Goal: Information Seeking & Learning: Learn about a topic

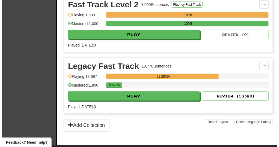
scroll to position [212, 0]
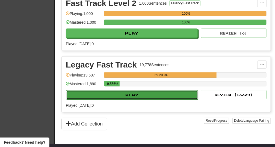
click at [159, 94] on button "Play" at bounding box center [132, 95] width 132 height 9
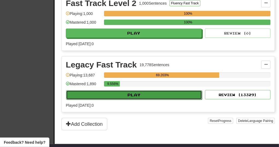
select select "**"
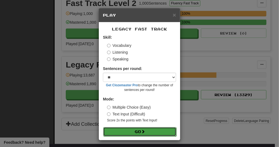
click at [157, 131] on button "Go" at bounding box center [139, 131] width 73 height 9
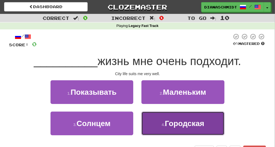
click at [163, 125] on small "4 ." at bounding box center [163, 125] width 3 height 4
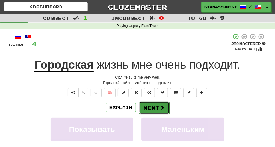
click at [154, 110] on button "Next" at bounding box center [154, 108] width 31 height 13
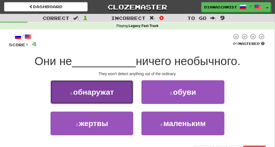
click at [104, 98] on button "1 . обнаружат" at bounding box center [91, 92] width 83 height 24
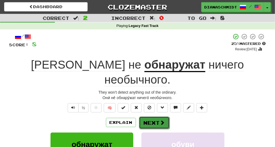
click at [163, 117] on button "Next" at bounding box center [154, 123] width 31 height 13
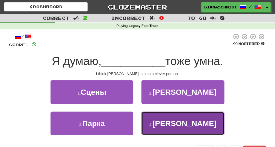
click at [165, 123] on button "4 . Кэйт" at bounding box center [182, 124] width 83 height 24
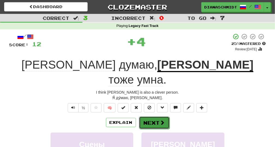
click at [146, 117] on button "Next" at bounding box center [154, 123] width 31 height 13
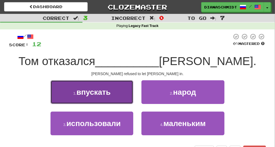
click at [73, 97] on button "1 . впускать" at bounding box center [91, 92] width 83 height 24
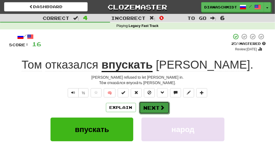
click at [155, 107] on button "Next" at bounding box center [154, 108] width 31 height 13
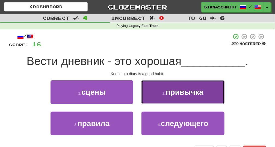
click at [179, 98] on button "2 . привычка" at bounding box center [182, 92] width 83 height 24
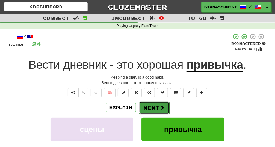
click at [158, 109] on button "Next" at bounding box center [154, 108] width 31 height 13
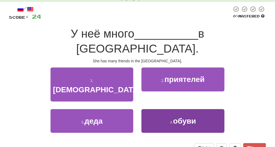
scroll to position [30, 0]
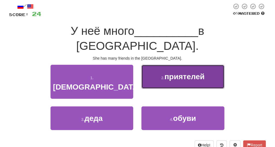
click at [157, 88] on button "2 . приятелей" at bounding box center [182, 77] width 83 height 24
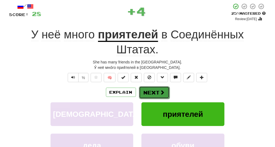
click at [158, 97] on button "Next" at bounding box center [154, 92] width 31 height 13
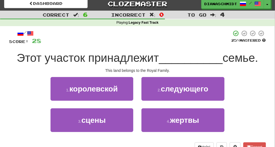
scroll to position [3, 0]
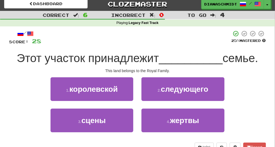
click at [122, 101] on div "1 . королевской" at bounding box center [91, 92] width 91 height 31
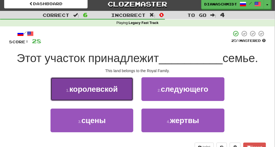
click at [120, 98] on button "1 . королевской" at bounding box center [91, 89] width 83 height 24
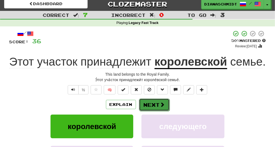
click at [153, 110] on button "Next" at bounding box center [154, 105] width 31 height 13
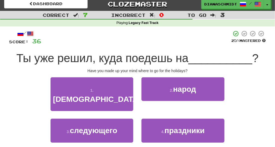
drag, startPoint x: 112, startPoint y: 147, endPoint x: 128, endPoint y: 148, distance: 15.8
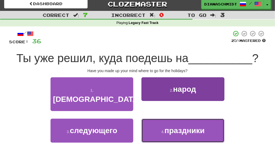
click at [154, 119] on button "4 . праздники" at bounding box center [182, 131] width 83 height 24
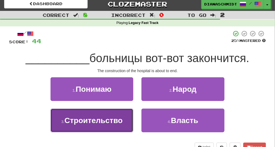
click at [86, 120] on span "Строительство" at bounding box center [93, 120] width 58 height 8
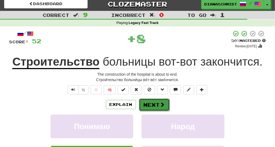
click at [148, 103] on button "Next" at bounding box center [154, 105] width 31 height 13
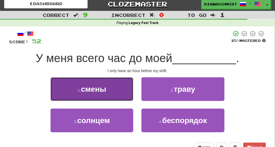
click at [126, 94] on button "1 . смены" at bounding box center [91, 89] width 83 height 24
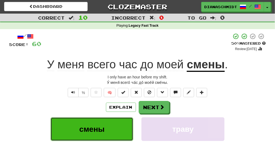
scroll to position [0, 0]
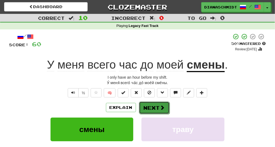
click at [154, 108] on button "Next" at bounding box center [154, 108] width 31 height 13
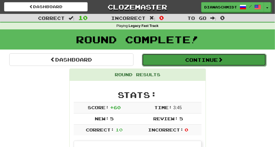
click at [185, 64] on button "Continue" at bounding box center [204, 60] width 124 height 13
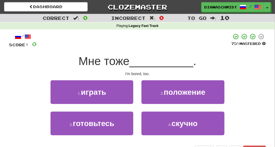
click at [138, 123] on div "4 . скучно" at bounding box center [182, 127] width 91 height 31
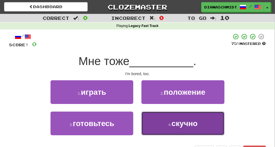
click at [145, 119] on button "4 . скучно" at bounding box center [182, 124] width 83 height 24
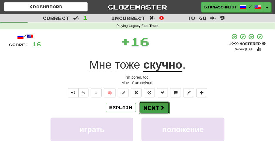
click at [151, 107] on button "Next" at bounding box center [154, 108] width 31 height 13
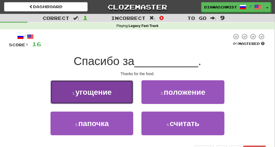
click at [104, 104] on button "1 . угощение" at bounding box center [91, 92] width 83 height 24
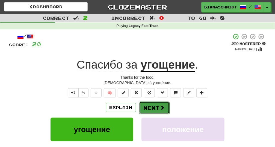
click at [142, 109] on button "Next" at bounding box center [154, 108] width 31 height 13
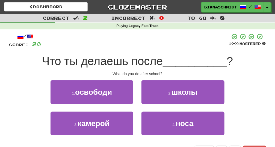
click at [179, 105] on div "2 . школы" at bounding box center [182, 95] width 91 height 31
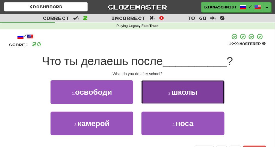
click at [175, 99] on button "2 . школы" at bounding box center [182, 92] width 83 height 24
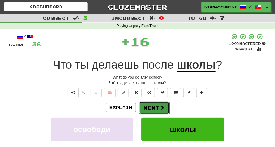
click at [166, 109] on button "Next" at bounding box center [154, 108] width 31 height 13
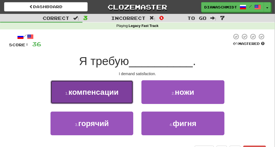
click at [126, 103] on button "1 . компенсации" at bounding box center [91, 92] width 83 height 24
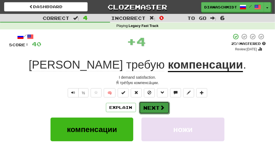
click at [147, 110] on button "Next" at bounding box center [154, 108] width 31 height 13
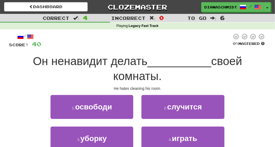
click at [240, 115] on div "1 . освободи 2 . случится" at bounding box center [137, 110] width 273 height 31
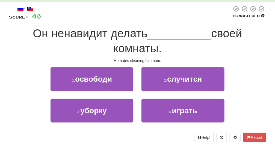
scroll to position [28, 0]
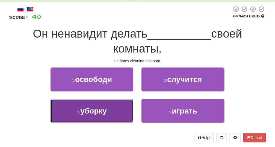
click at [110, 121] on button "3 . уборку" at bounding box center [91, 111] width 83 height 24
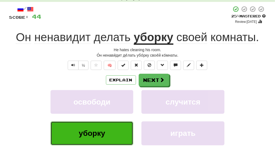
scroll to position [0, 0]
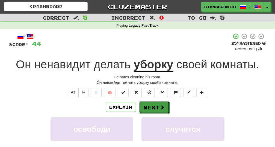
click at [150, 105] on button "Next" at bounding box center [154, 107] width 31 height 13
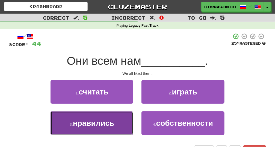
click at [125, 128] on button "3 . нравились" at bounding box center [91, 124] width 83 height 24
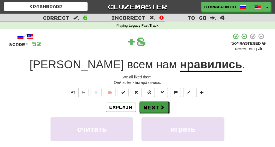
click at [153, 103] on button "Next" at bounding box center [154, 107] width 31 height 13
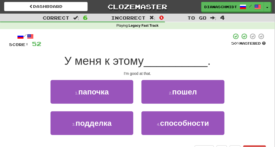
click at [190, 138] on div "4 . способности" at bounding box center [182, 127] width 91 height 31
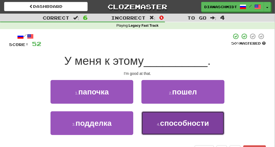
click at [183, 124] on span "способности" at bounding box center [184, 123] width 49 height 8
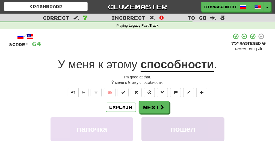
scroll to position [0, 0]
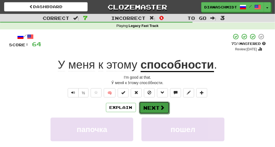
click at [153, 107] on button "Next" at bounding box center [154, 108] width 31 height 13
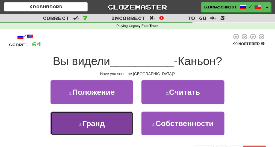
click at [106, 128] on button "3 . Гранд" at bounding box center [91, 124] width 83 height 24
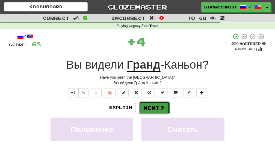
click at [160, 107] on span at bounding box center [162, 107] width 5 height 5
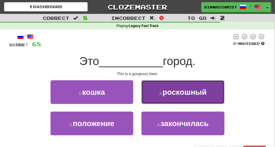
click at [160, 95] on button "2 . роскошный" at bounding box center [182, 92] width 83 height 24
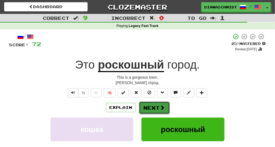
click at [151, 105] on button "Next" at bounding box center [154, 108] width 31 height 13
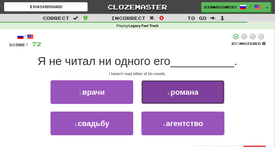
click at [165, 100] on button "2 . романа" at bounding box center [182, 92] width 83 height 24
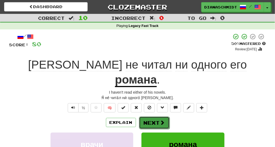
click at [152, 117] on button "Next" at bounding box center [154, 123] width 31 height 13
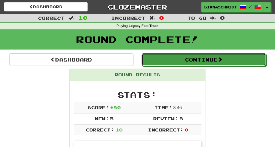
click at [210, 53] on div "Continue" at bounding box center [203, 59] width 132 height 13
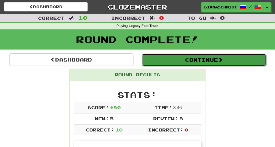
click at [202, 64] on button "Continue" at bounding box center [204, 60] width 124 height 13
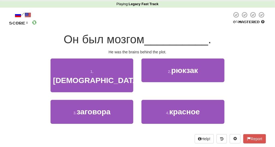
scroll to position [21, 0]
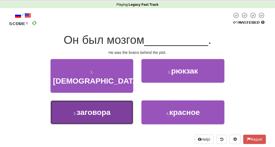
click at [127, 106] on button "3 . заговора" at bounding box center [91, 113] width 83 height 24
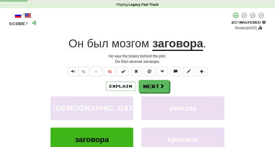
click at [151, 94] on div "Explain Next богом рюкзак заговора красное Learn more: богом рюкзак заговора кр…" at bounding box center [137, 124] width 256 height 88
drag, startPoint x: 161, startPoint y: 117, endPoint x: 158, endPoint y: 148, distance: 30.7
drag, startPoint x: 158, startPoint y: 148, endPoint x: 120, endPoint y: -20, distance: 172.3
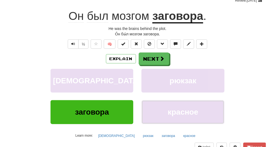
scroll to position [42, 0]
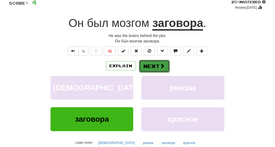
click at [163, 71] on button "Next" at bounding box center [154, 66] width 31 height 13
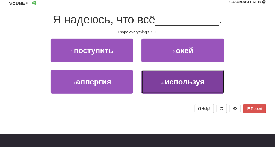
click at [198, 80] on span "используя" at bounding box center [185, 82] width 40 height 8
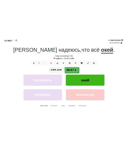
scroll to position [0, 0]
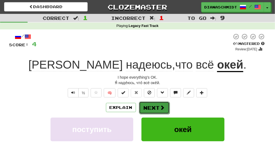
click at [163, 105] on span at bounding box center [162, 107] width 5 height 5
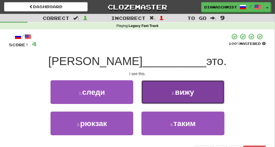
click at [181, 104] on button "2 . вижу" at bounding box center [182, 92] width 83 height 24
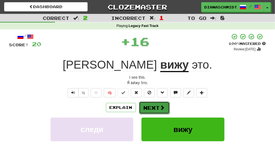
click at [162, 108] on span at bounding box center [162, 107] width 5 height 5
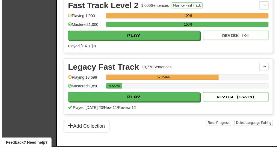
scroll to position [214, 0]
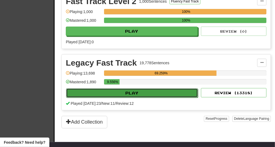
click at [174, 94] on button "Play" at bounding box center [132, 93] width 132 height 9
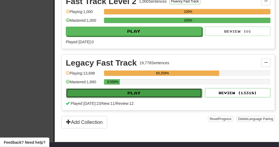
select select "**"
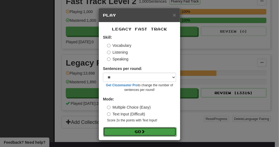
click at [160, 133] on button "Go" at bounding box center [139, 131] width 73 height 9
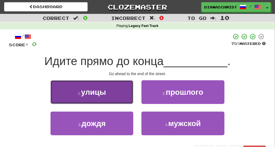
click at [119, 97] on button "1 . улицы" at bounding box center [91, 92] width 83 height 24
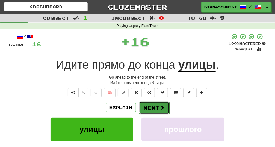
click at [155, 110] on button "Next" at bounding box center [154, 108] width 31 height 13
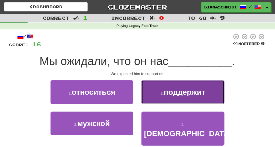
click at [156, 95] on button "2 . поддержит" at bounding box center [182, 92] width 83 height 24
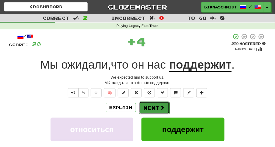
click at [156, 105] on button "Next" at bounding box center [154, 108] width 31 height 13
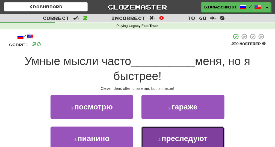
click at [154, 137] on button "4 . преследуют" at bounding box center [182, 139] width 83 height 24
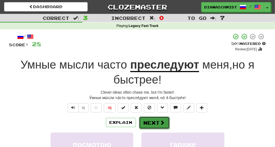
click at [154, 124] on button "Next" at bounding box center [154, 123] width 31 height 13
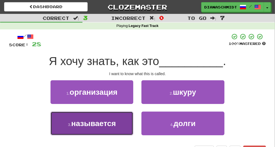
click at [107, 120] on span "называется" at bounding box center [93, 123] width 45 height 8
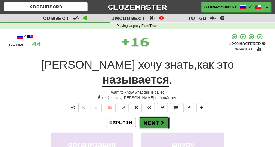
click at [162, 120] on span at bounding box center [162, 122] width 5 height 5
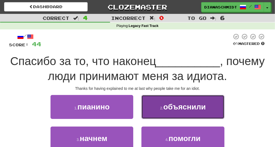
click at [180, 113] on button "2 . объяснили" at bounding box center [182, 107] width 83 height 24
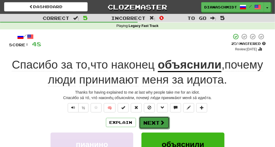
click at [166, 120] on button "Next" at bounding box center [154, 123] width 31 height 13
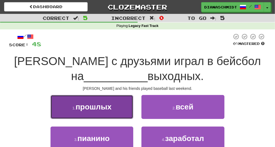
click at [124, 110] on button "1 . прошлых" at bounding box center [91, 107] width 83 height 24
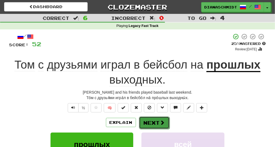
click at [153, 121] on button "Next" at bounding box center [154, 123] width 31 height 13
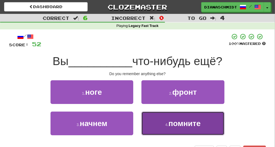
click at [168, 122] on button "4 . помните" at bounding box center [182, 124] width 83 height 24
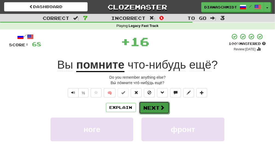
click at [160, 108] on span at bounding box center [162, 107] width 5 height 5
